Goal: Information Seeking & Learning: Learn about a topic

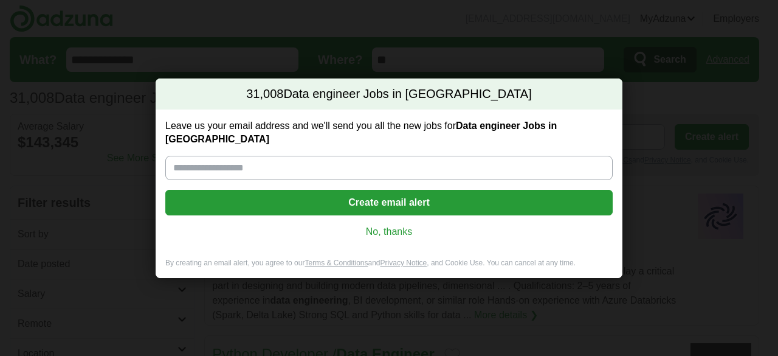
click at [377, 225] on link "No, thanks" at bounding box center [389, 231] width 428 height 13
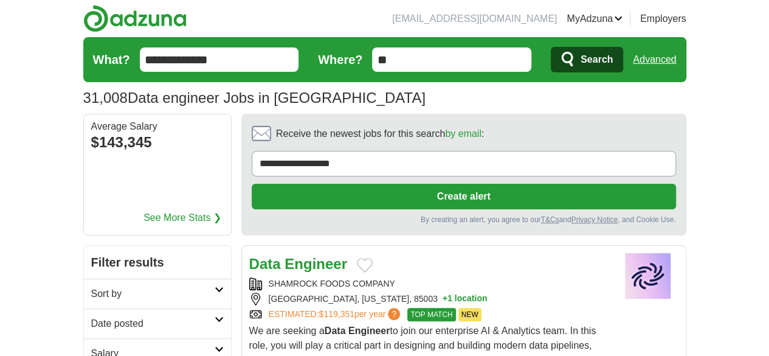
click at [215, 316] on icon at bounding box center [219, 319] width 9 height 6
click at [91, 345] on link "Last 24 hours" at bounding box center [157, 352] width 133 height 15
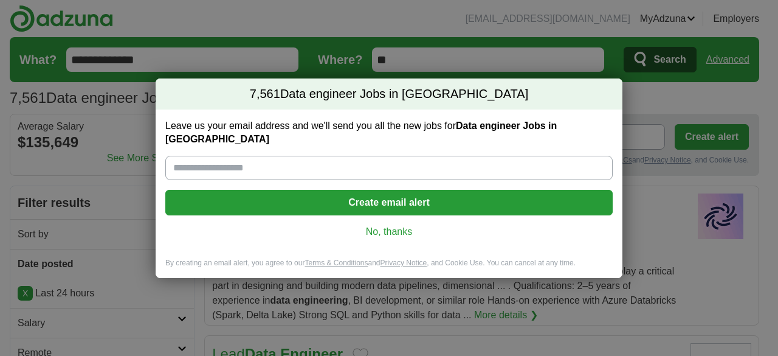
click at [392, 225] on link "No, thanks" at bounding box center [389, 231] width 428 height 13
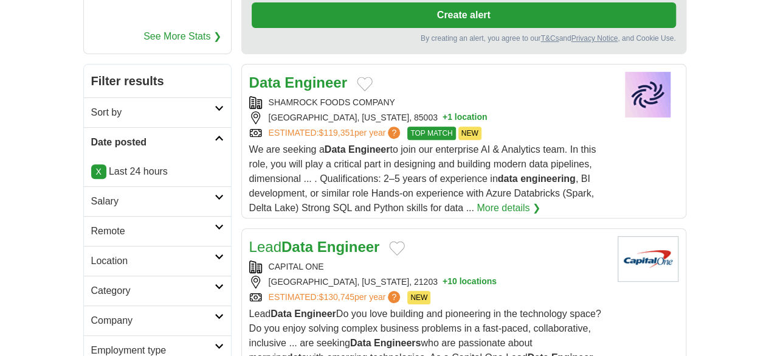
scroll to position [197, 0]
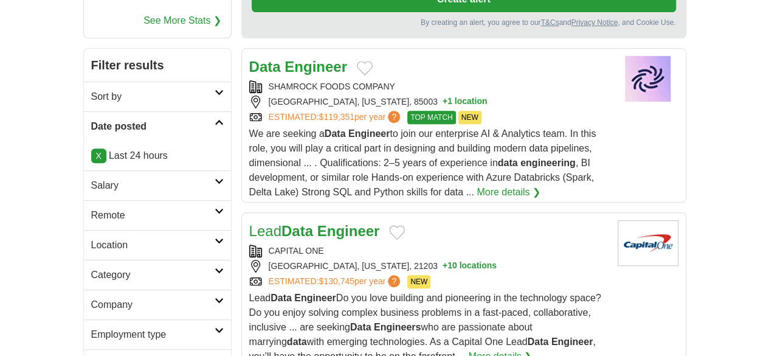
click at [215, 208] on icon at bounding box center [219, 211] width 9 height 6
click at [91, 239] on link "Remote jobs" at bounding box center [118, 244] width 55 height 10
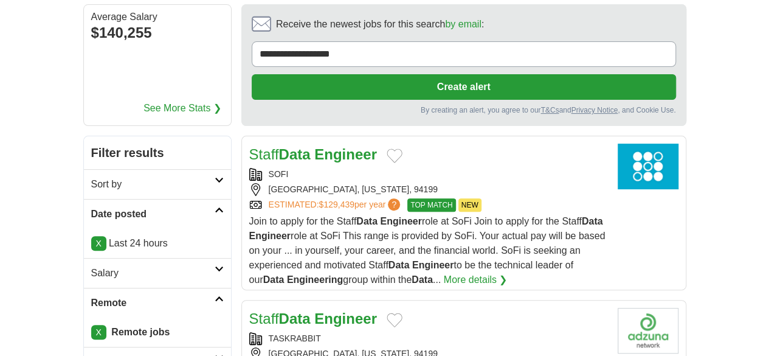
scroll to position [117, 0]
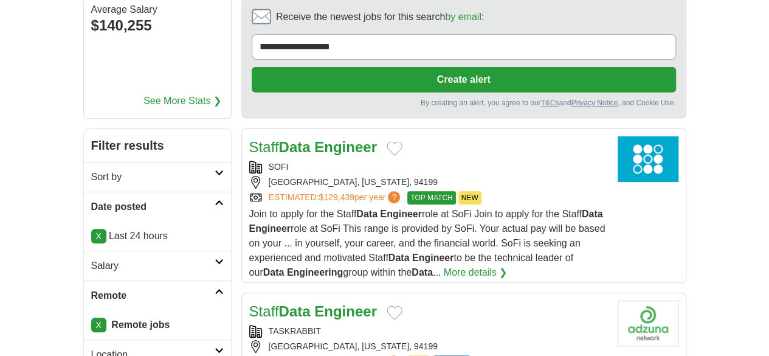
click at [530, 161] on div "SOFI" at bounding box center [428, 167] width 359 height 13
click at [91, 258] on h2 "Salary" at bounding box center [152, 265] width 123 height 15
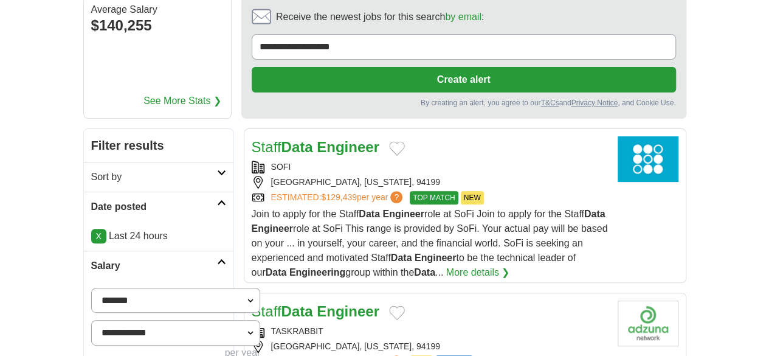
click at [91, 288] on select "**********" at bounding box center [176, 300] width 170 height 25
select select "******"
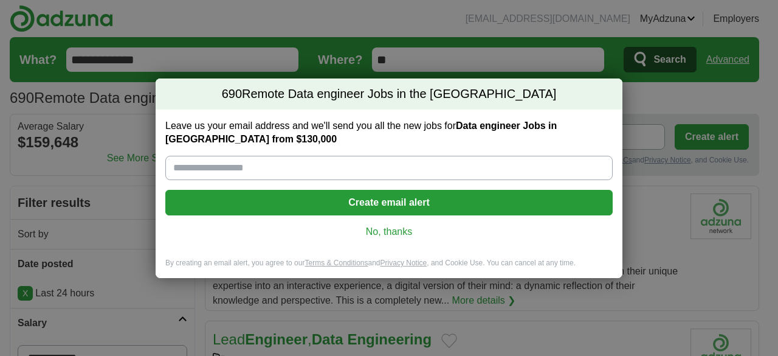
click at [392, 230] on link "No, thanks" at bounding box center [389, 231] width 428 height 13
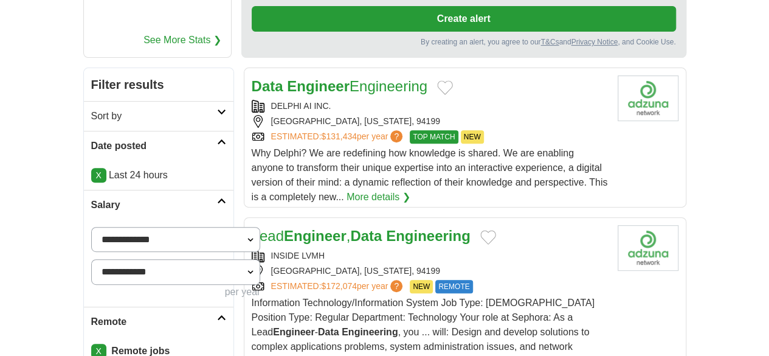
scroll to position [180, 0]
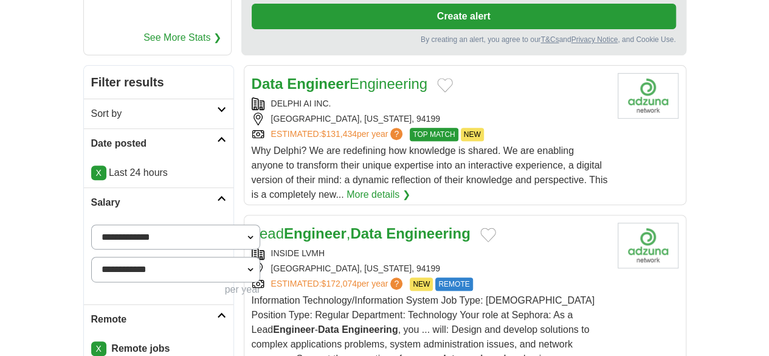
click at [585, 113] on div "[GEOGRAPHIC_DATA], [US_STATE], 94199" at bounding box center [430, 119] width 356 height 13
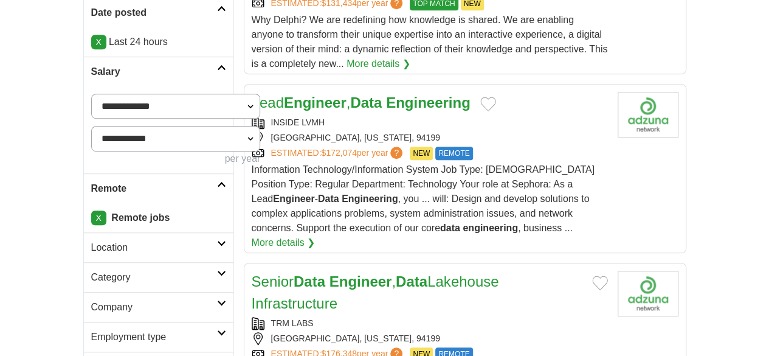
scroll to position [319, 0]
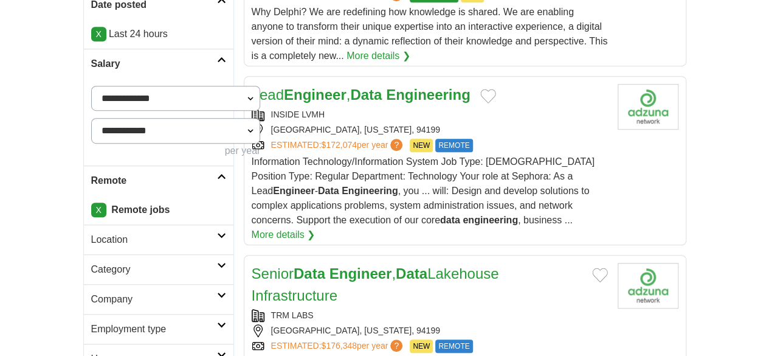
click at [604, 123] on div "[GEOGRAPHIC_DATA], [US_STATE], 94199" at bounding box center [430, 129] width 356 height 13
click at [505, 324] on div "[GEOGRAPHIC_DATA], [US_STATE], 94199" at bounding box center [430, 330] width 356 height 13
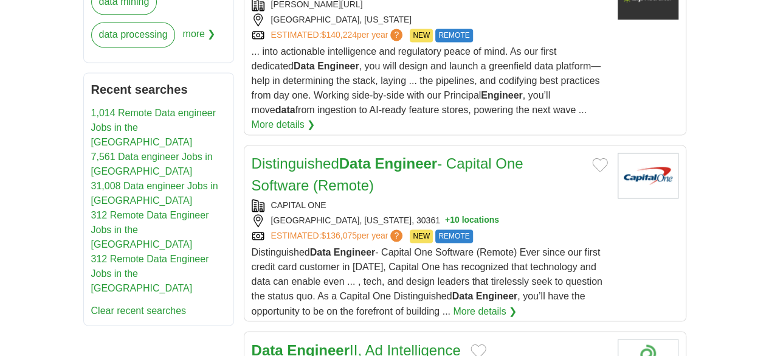
scroll to position [848, 0]
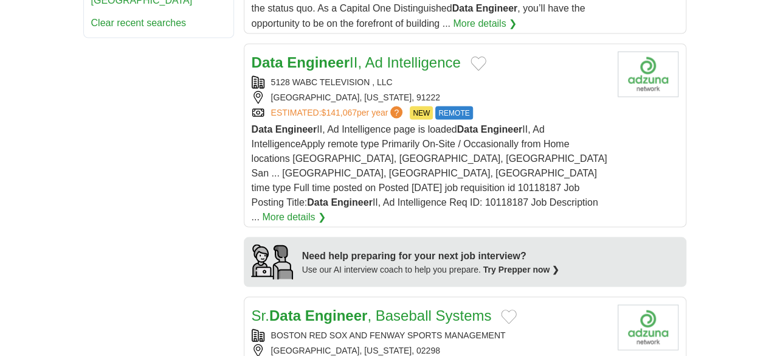
scroll to position [1145, 0]
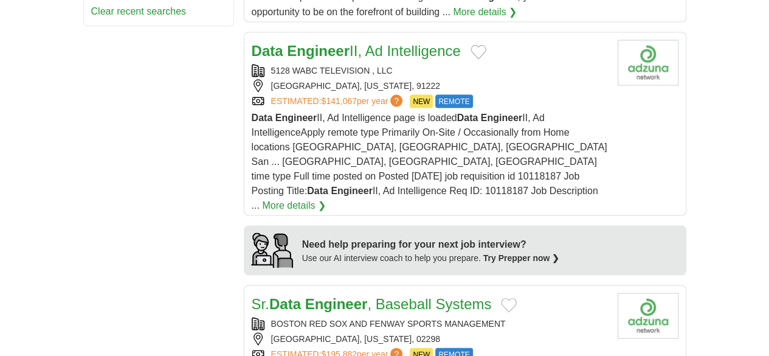
click at [439, 317] on div "BOSTON RED SOX AND FENWAY SPORTS MANAGEMENT" at bounding box center [430, 323] width 356 height 13
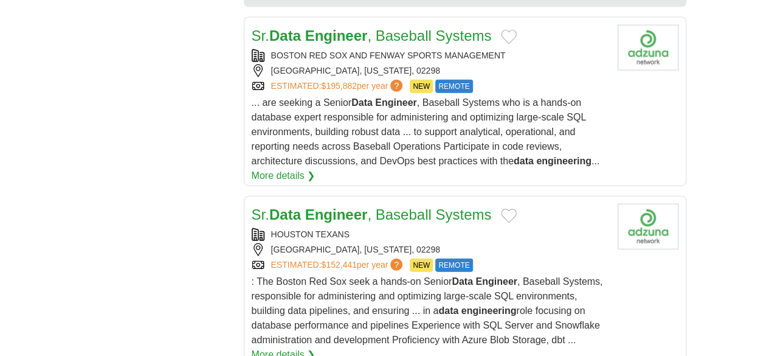
scroll to position [1421, 0]
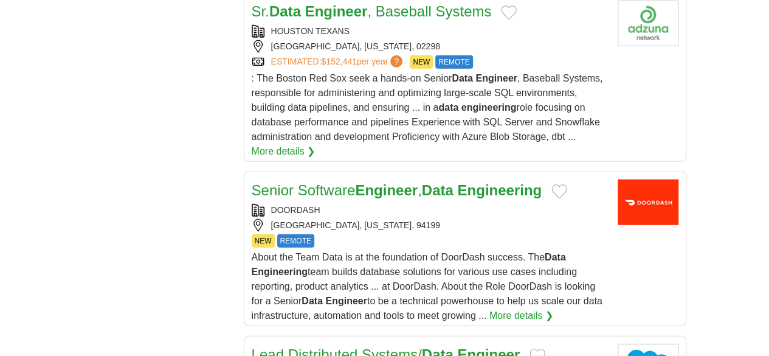
scroll to position [1618, 0]
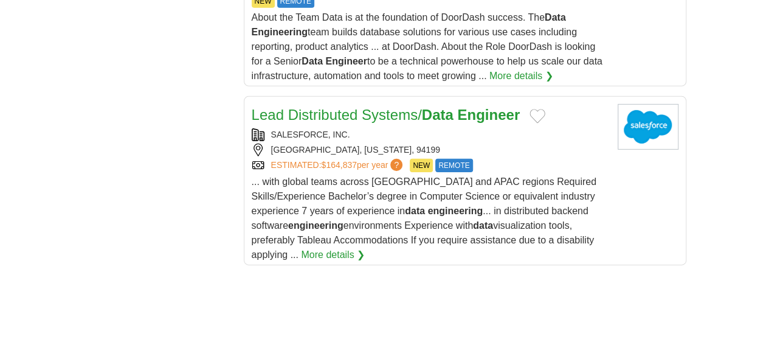
scroll to position [1858, 0]
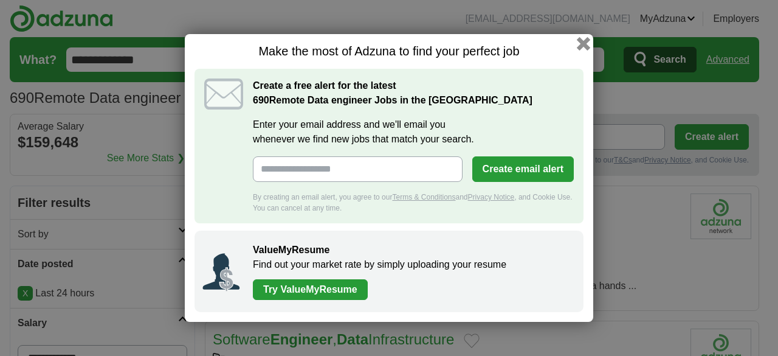
click at [586, 42] on button "button" at bounding box center [583, 43] width 13 height 13
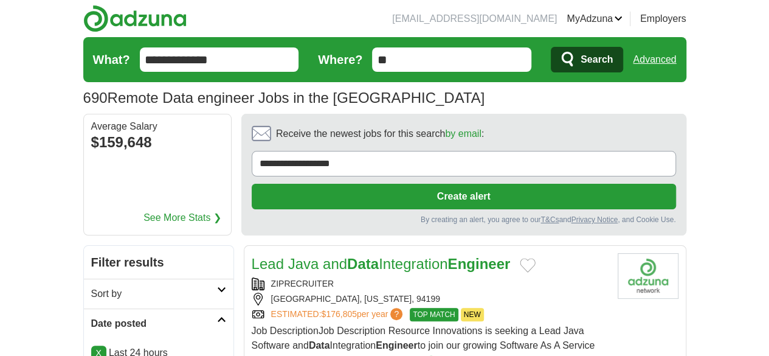
click at [584, 277] on div "ZIPRECRUITER" at bounding box center [430, 283] width 356 height 13
